Goal: Information Seeking & Learning: Learn about a topic

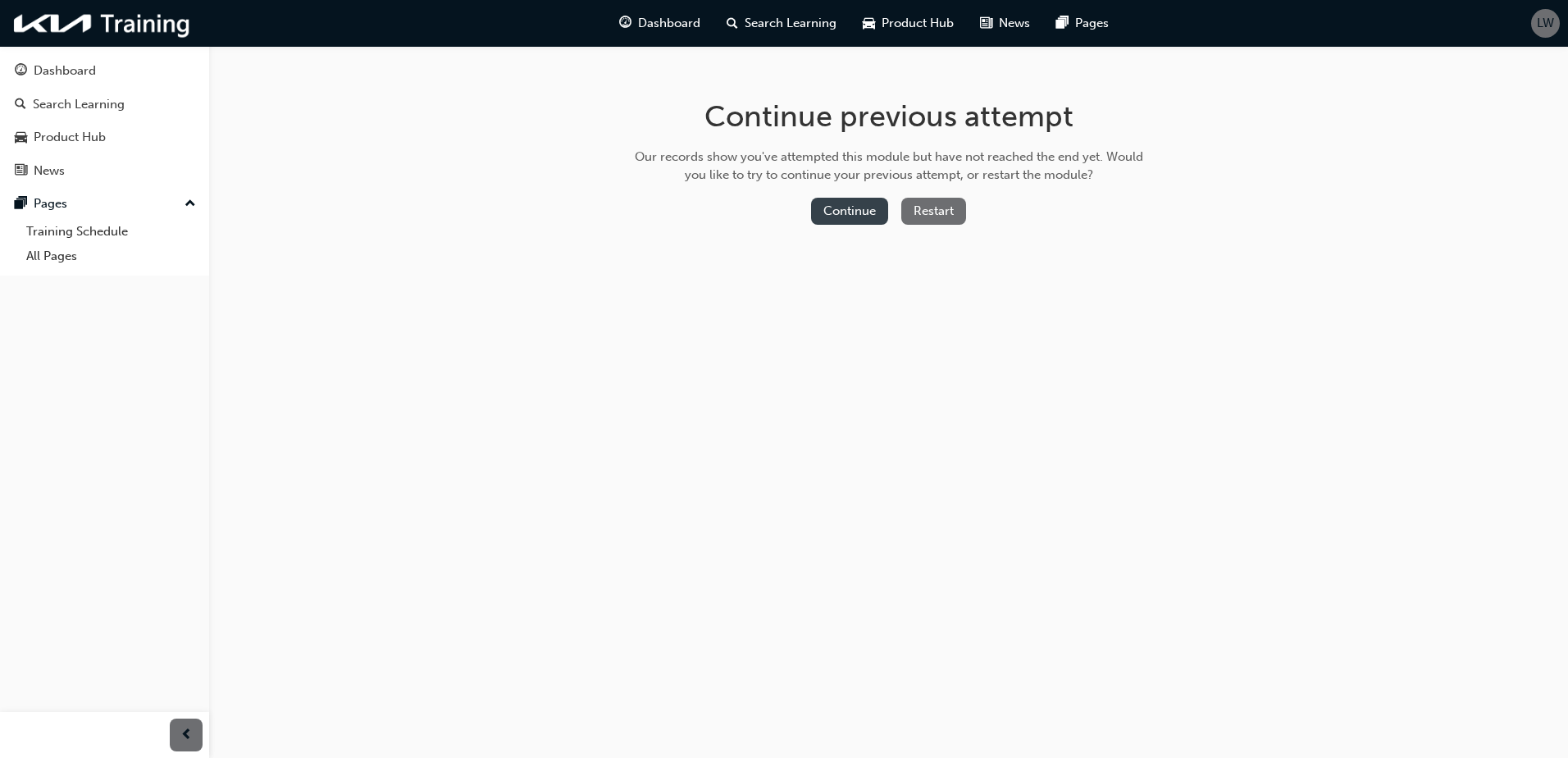
click at [856, 215] on button "Continue" at bounding box center [849, 210] width 77 height 27
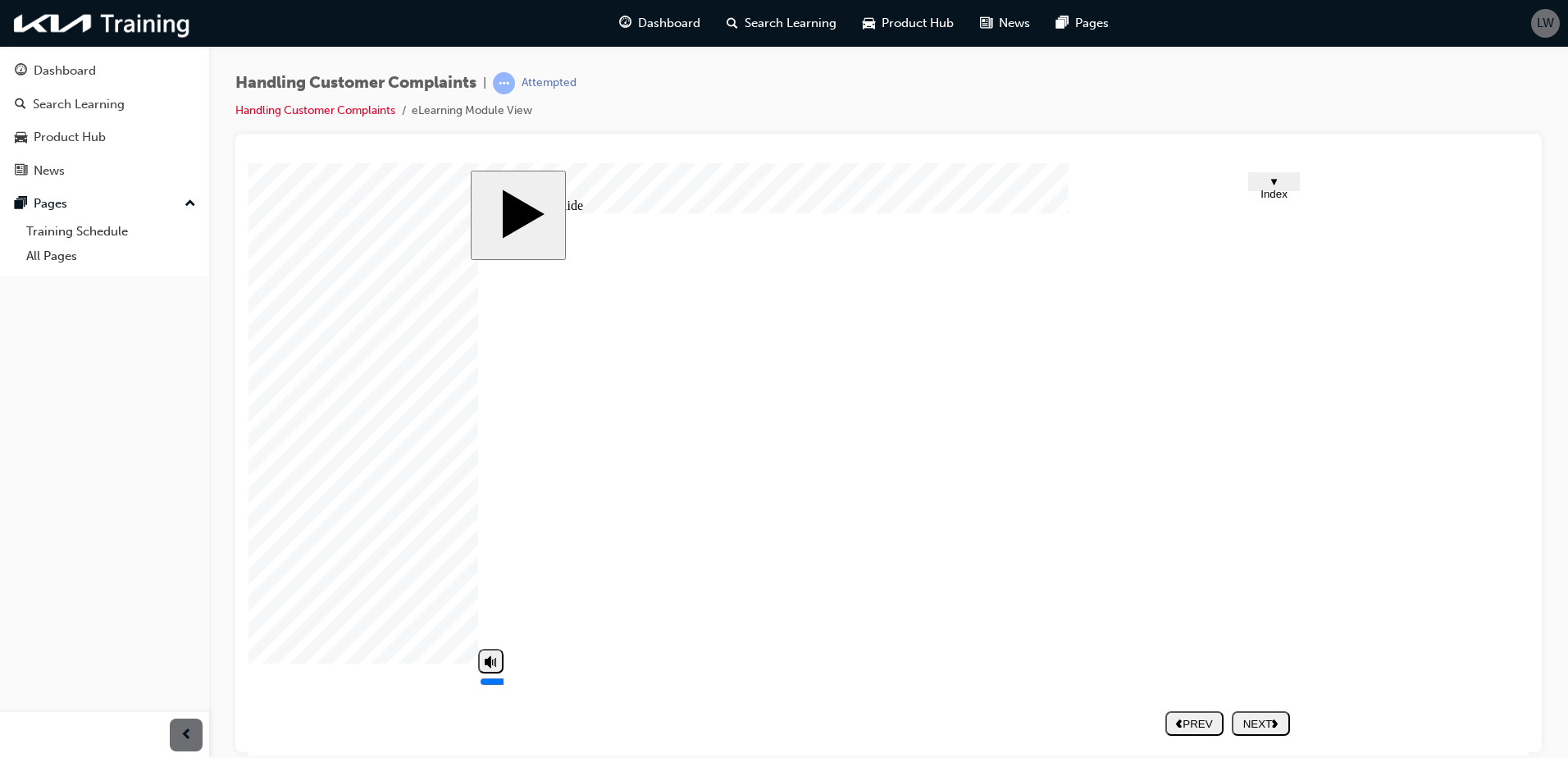
click at [488, 668] on icon "volume" at bounding box center [491, 659] width 12 height 17
type input "0"
click at [1272, 733] on button "NEXT" at bounding box center [1260, 722] width 58 height 24
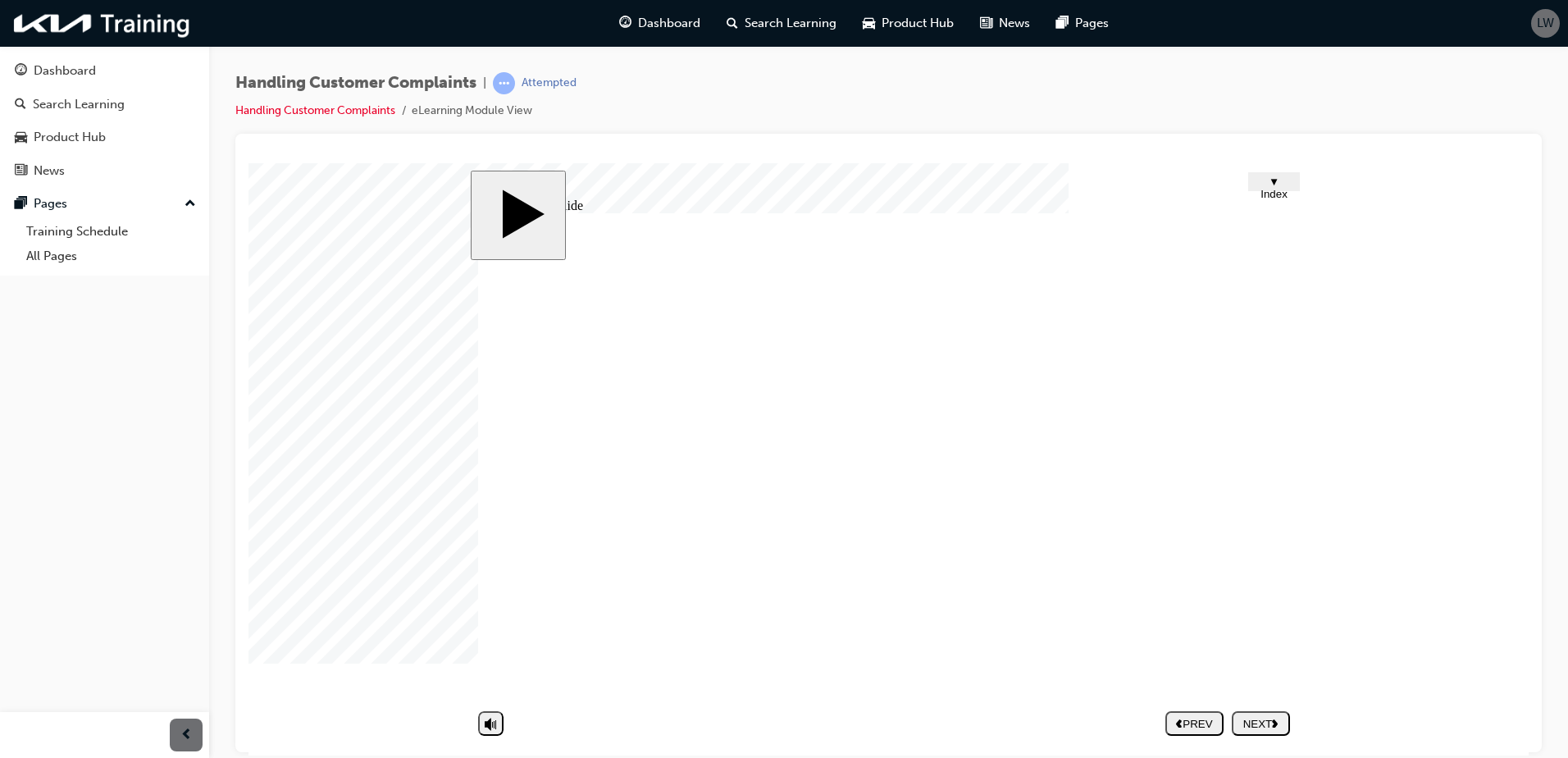
click at [1260, 723] on div "NEXT" at bounding box center [1261, 723] width 45 height 12
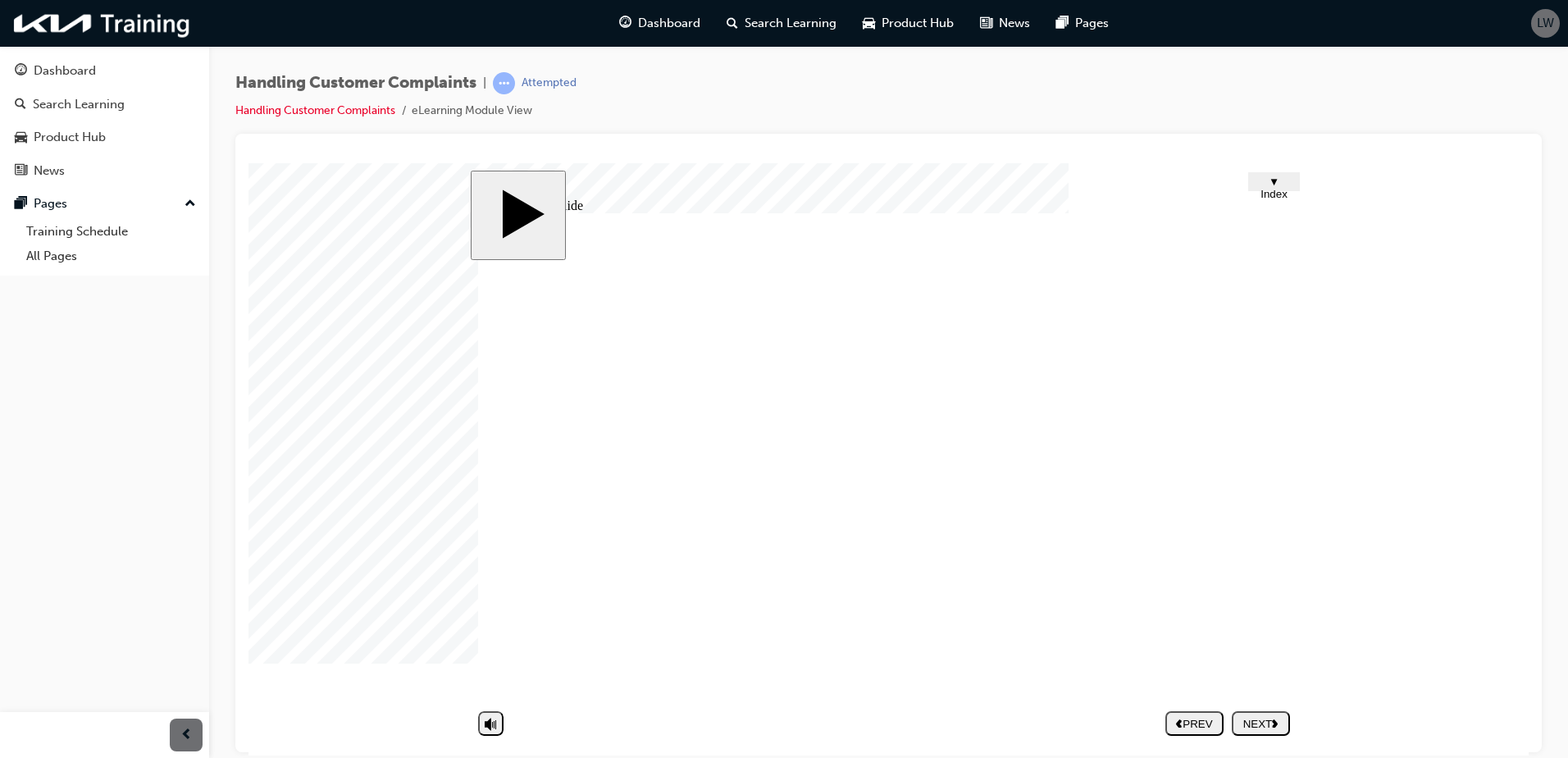
click at [1275, 719] on polygon "next" at bounding box center [1275, 722] width 6 height 8
drag, startPoint x: 1240, startPoint y: 659, endPoint x: 1205, endPoint y: 640, distance: 39.8
click at [330, 244] on div at bounding box center [289, 203] width 82 height 82
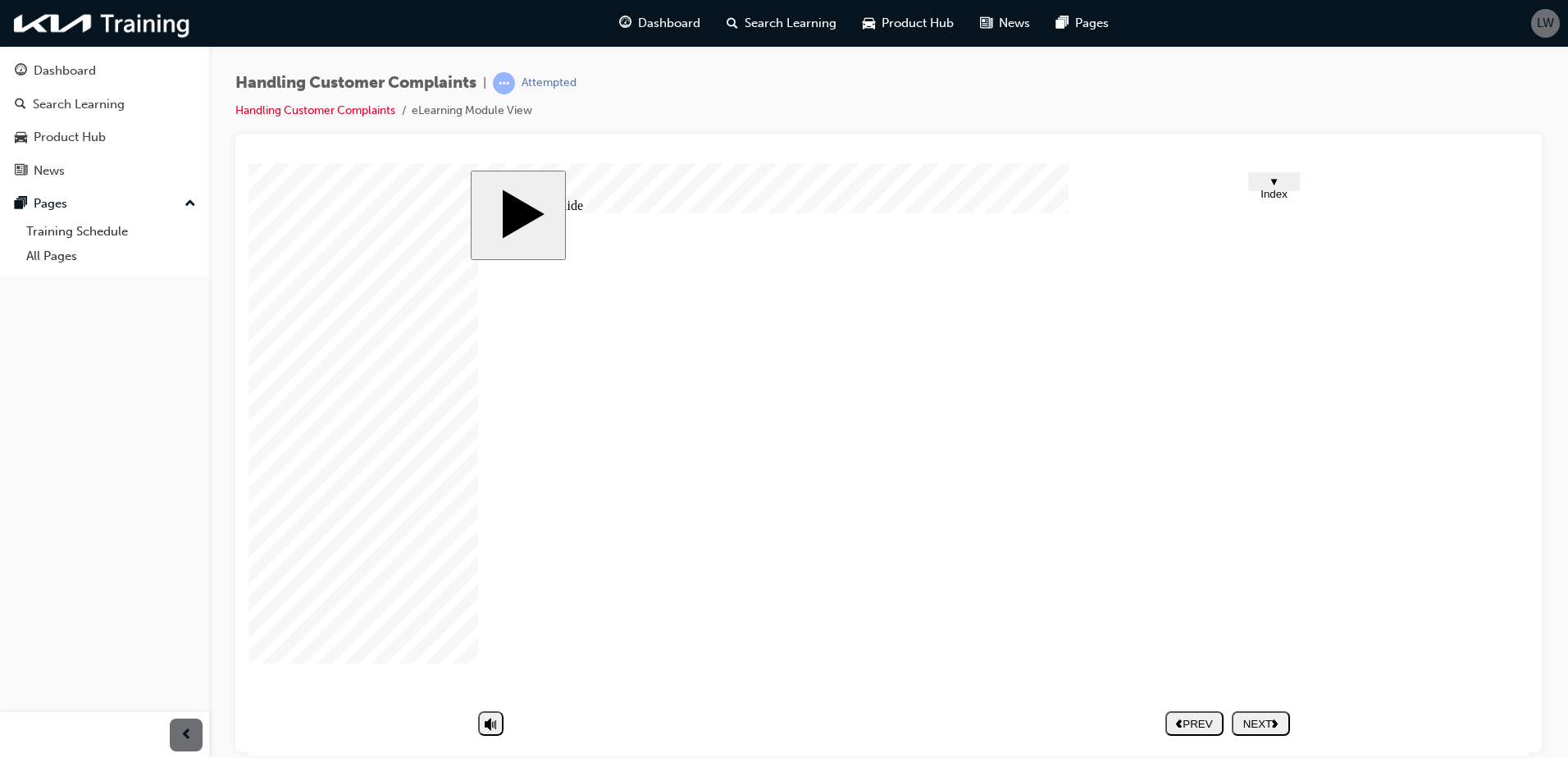
click at [330, 244] on div at bounding box center [289, 203] width 82 height 82
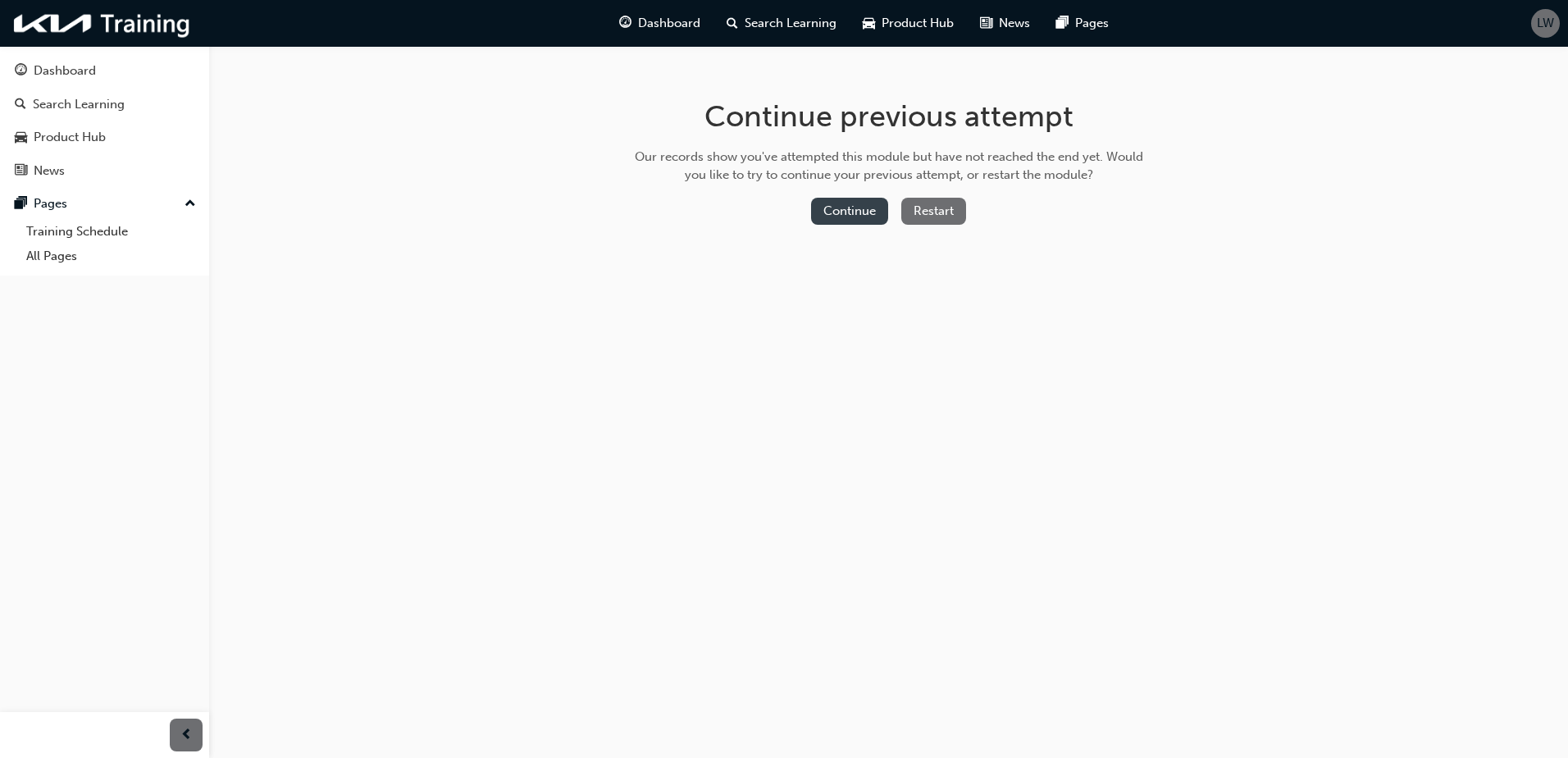
click at [852, 216] on button "Continue" at bounding box center [849, 210] width 77 height 27
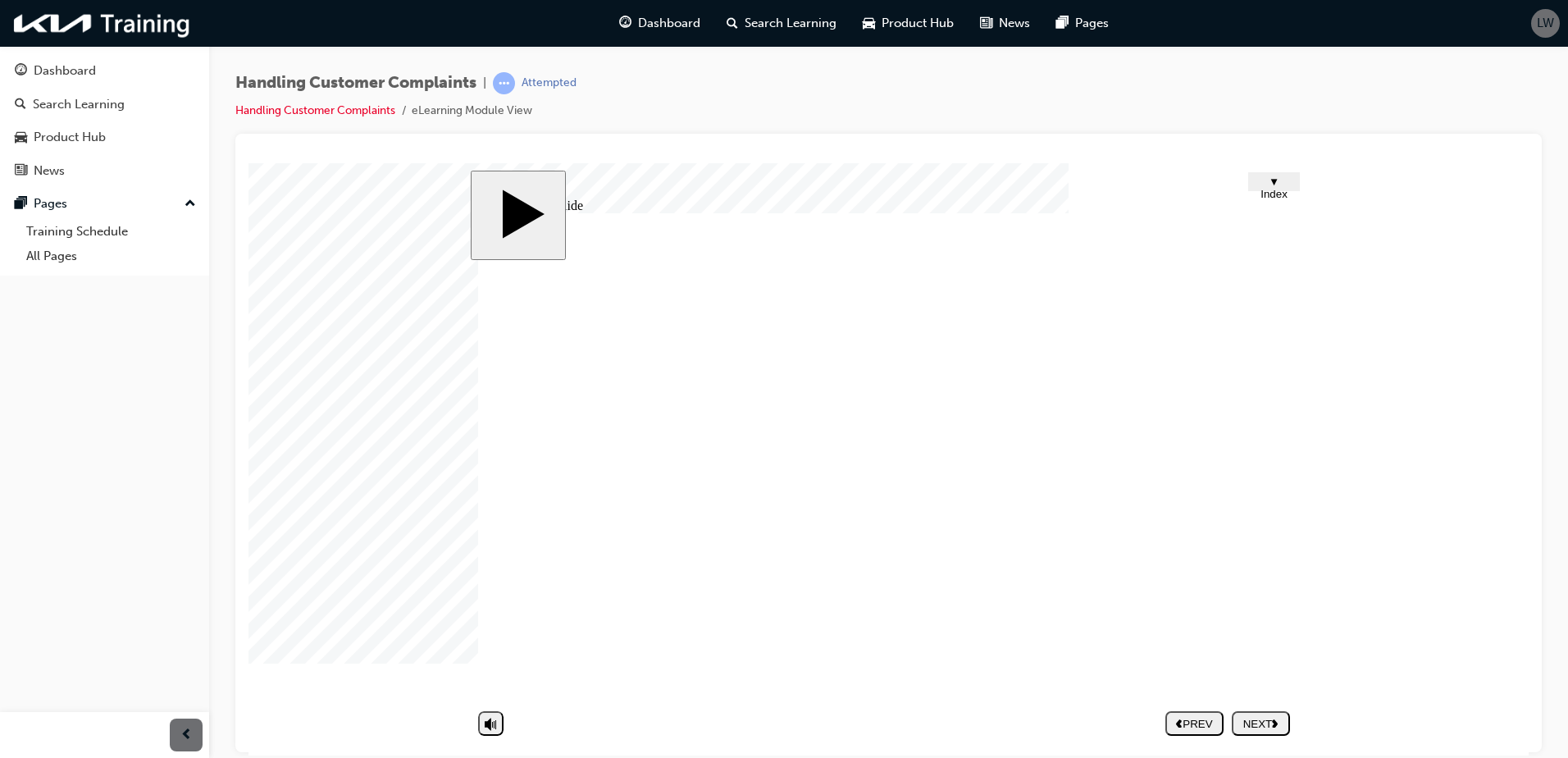
click at [495, 668] on icon "volume" at bounding box center [491, 659] width 12 height 17
type input "0"
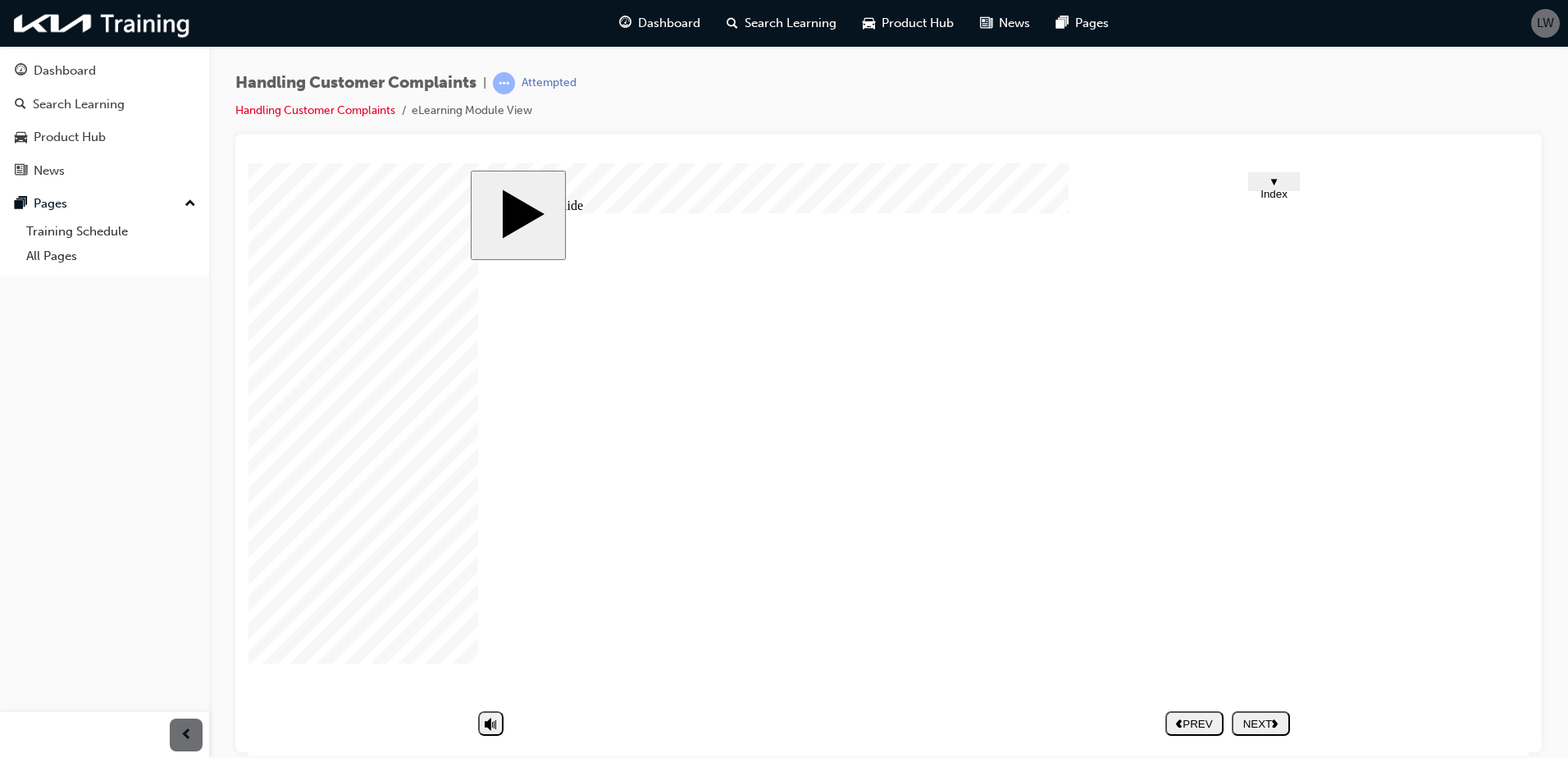
drag, startPoint x: 1258, startPoint y: 490, endPoint x: 1252, endPoint y: 530, distance: 40.4
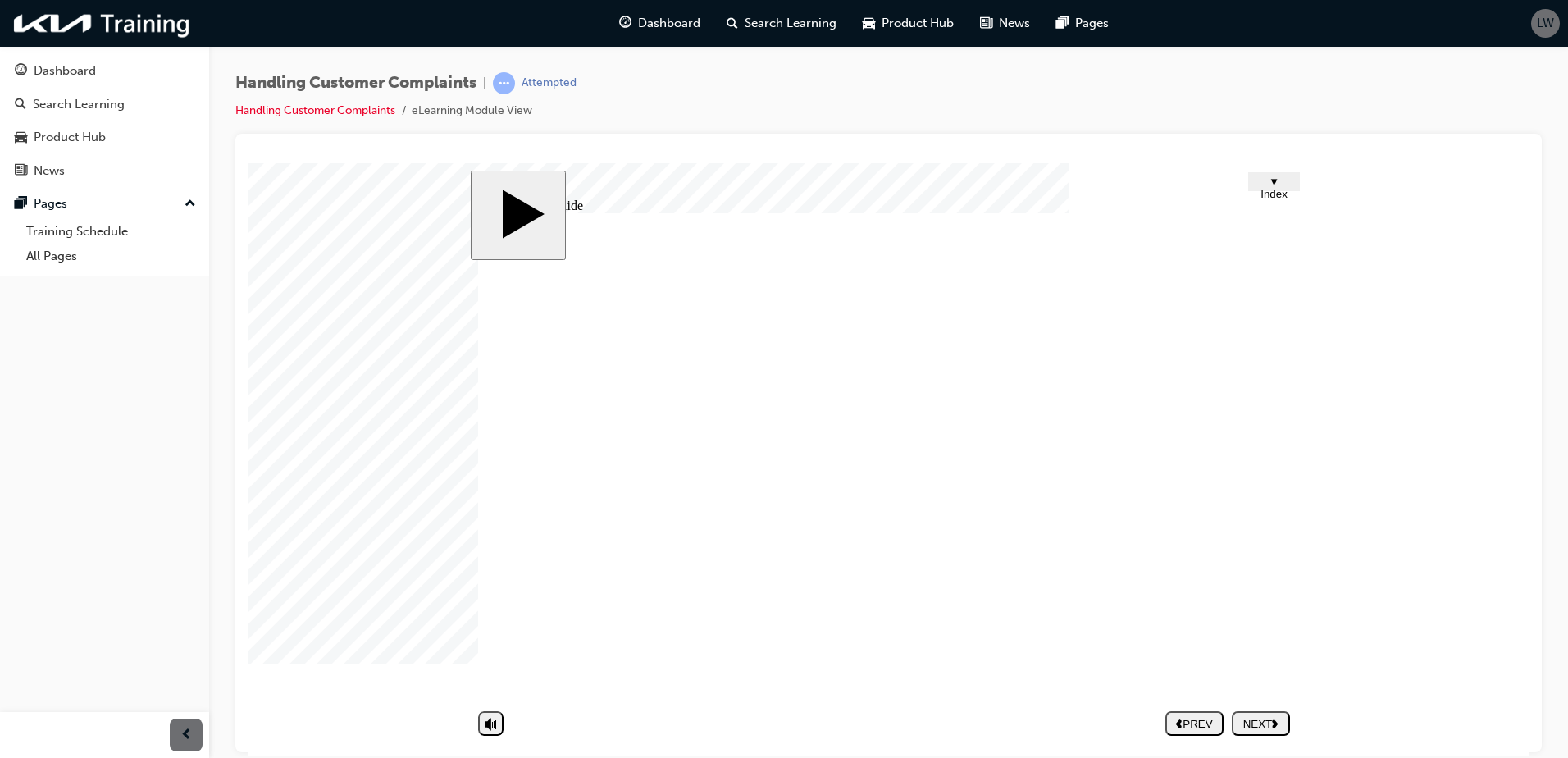
click at [1272, 721] on div "NEXT" at bounding box center [1261, 723] width 45 height 12
drag, startPoint x: 1257, startPoint y: 494, endPoint x: 1275, endPoint y: 493, distance: 18.0
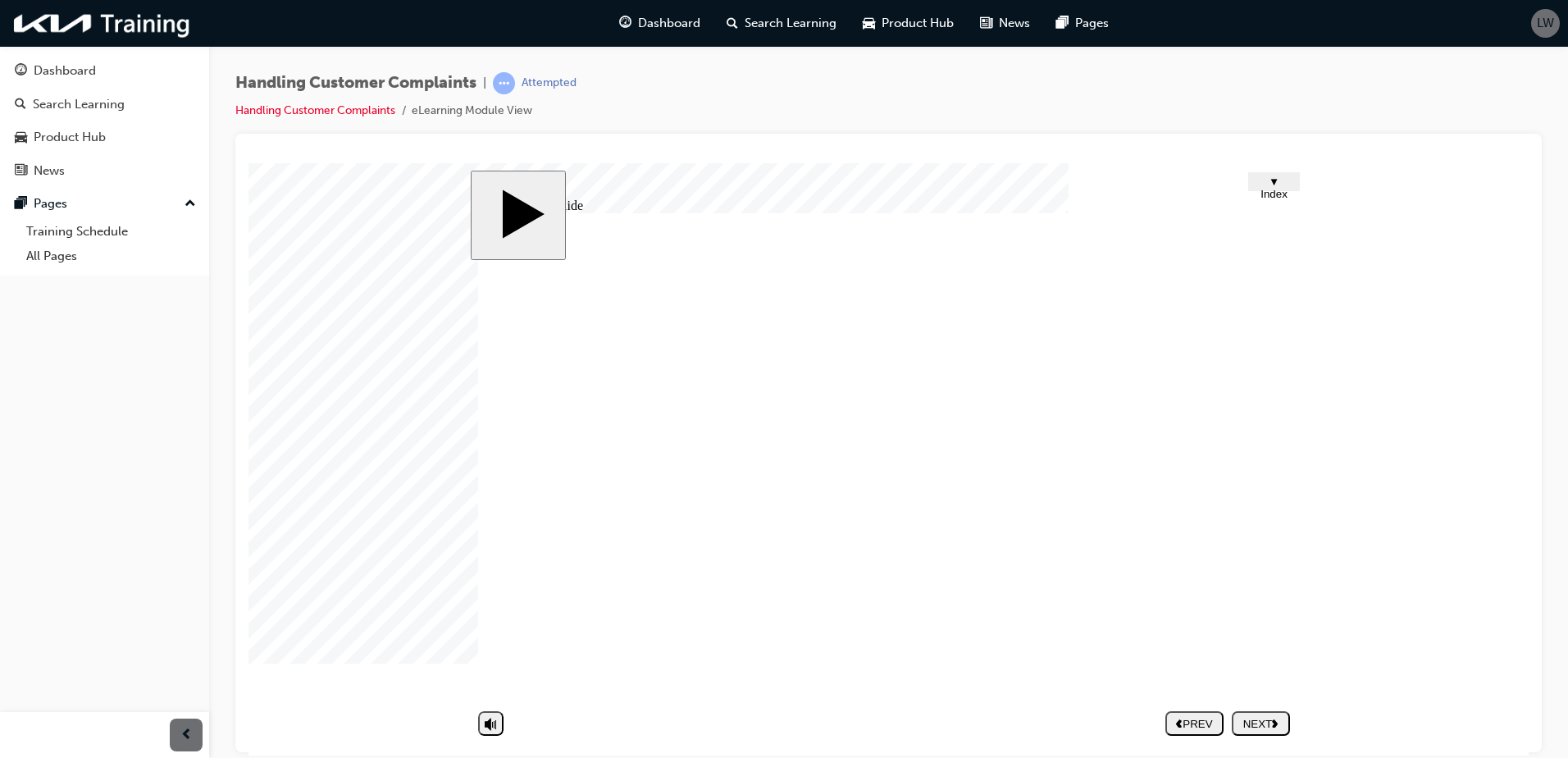
drag, startPoint x: 1244, startPoint y: 478, endPoint x: 1267, endPoint y: 478, distance: 23.0
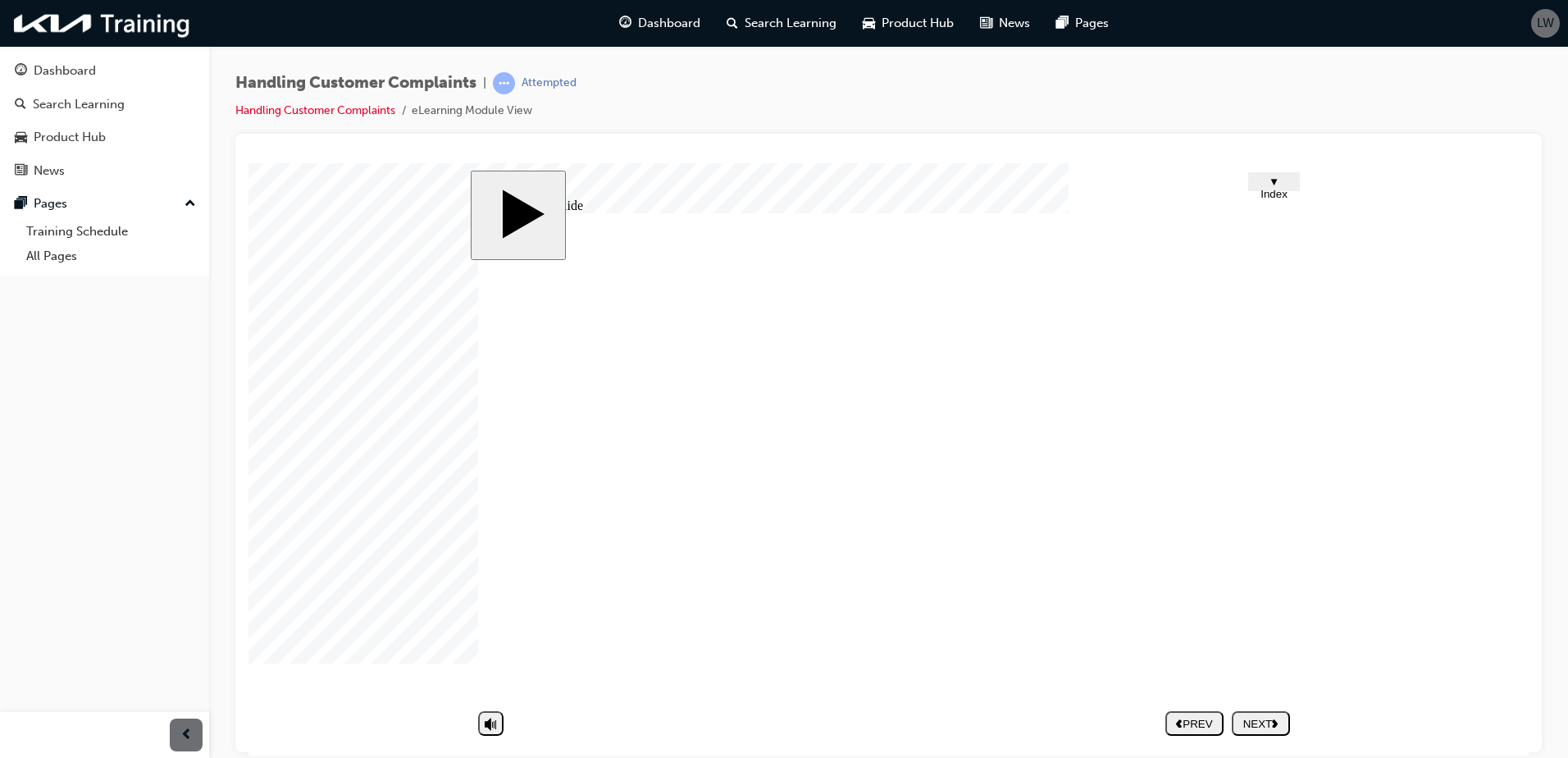
drag, startPoint x: 1239, startPoint y: 489, endPoint x: 1249, endPoint y: 489, distance: 10.0
